Goal: Transaction & Acquisition: Subscribe to service/newsletter

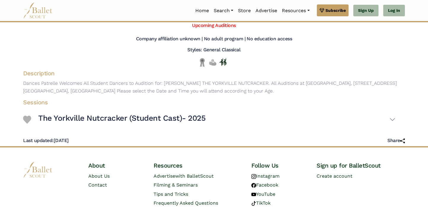
scroll to position [44, 0]
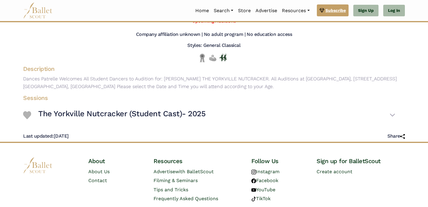
click at [332, 9] on span "Subscribe" at bounding box center [336, 10] width 20 height 7
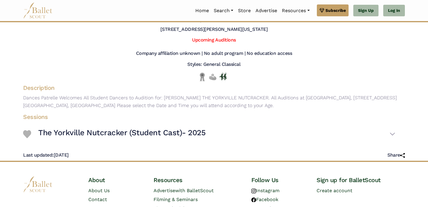
scroll to position [25, 0]
click at [393, 134] on button "The Yorkville Nutcracker (Student Cast)- 2025" at bounding box center [216, 134] width 357 height 17
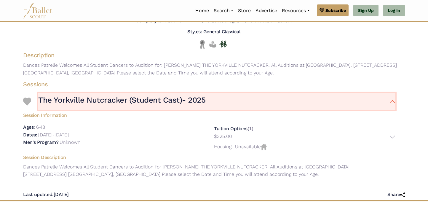
scroll to position [0, 0]
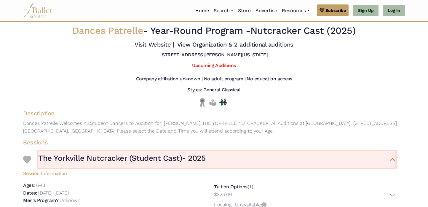
click at [160, 153] on button "The Yorkville Nutcracker (Student Cast)- 2025" at bounding box center [216, 159] width 357 height 17
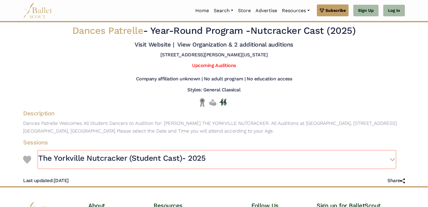
click at [160, 153] on button "The Yorkville Nutcracker (Student Cast)- 2025" at bounding box center [216, 159] width 357 height 17
